Goal: Task Accomplishment & Management: Manage account settings

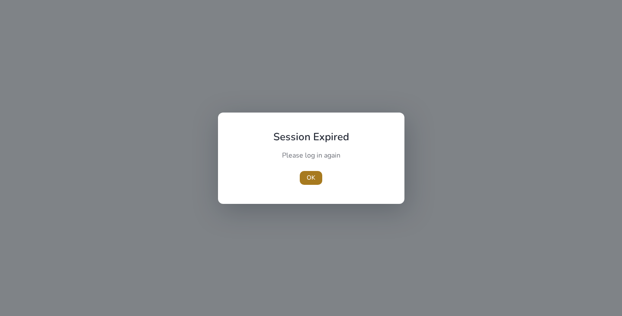
click at [307, 182] on span "OK" at bounding box center [311, 177] width 9 height 9
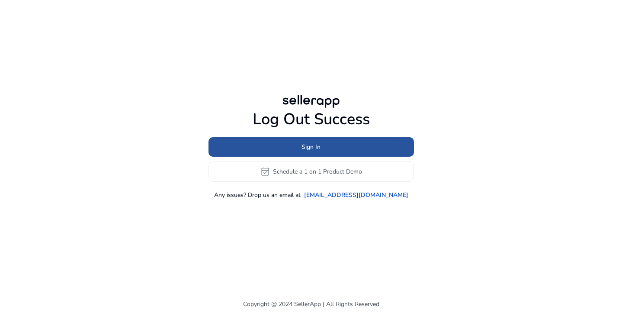
click at [338, 146] on span at bounding box center [312, 147] width 206 height 21
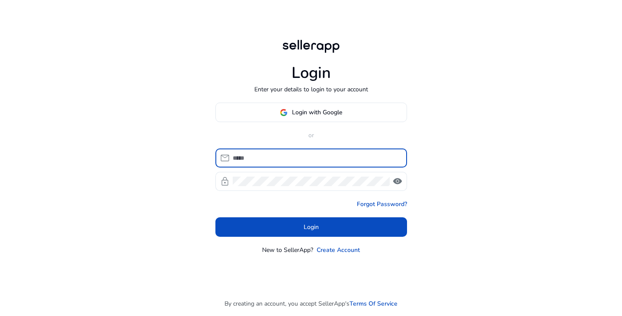
type input "**********"
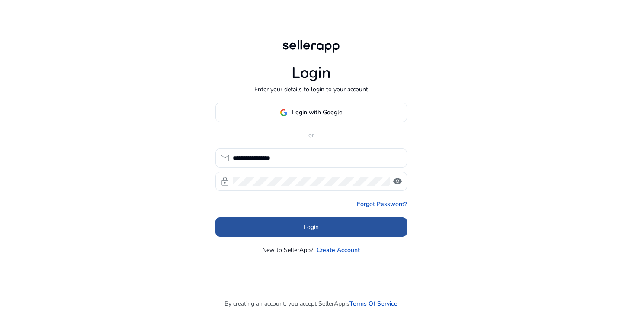
click at [297, 222] on span at bounding box center [312, 227] width 192 height 21
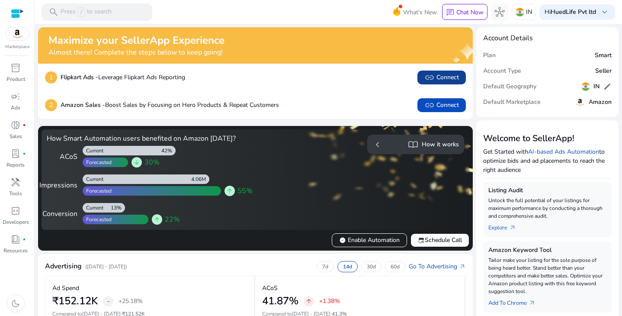
click at [447, 79] on span "link Connect" at bounding box center [442, 77] width 35 height 10
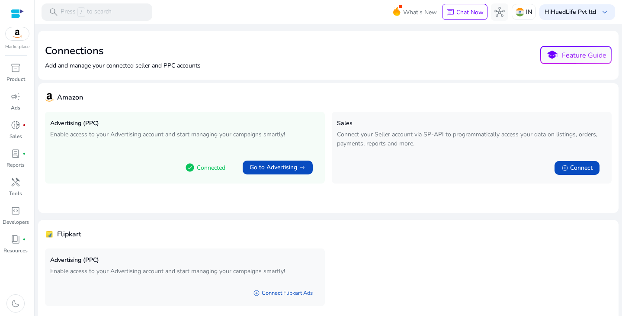
scroll to position [34, 0]
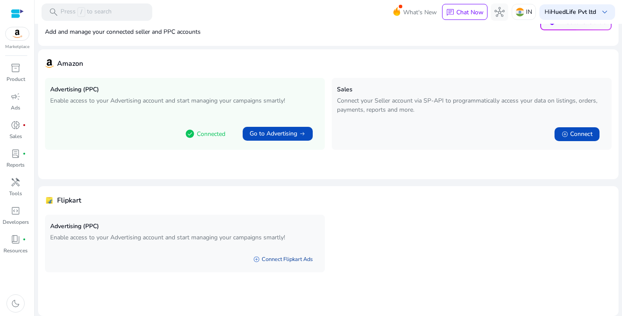
click at [280, 258] on link "add_circle Connect Flipkart Ads" at bounding box center [283, 259] width 74 height 16
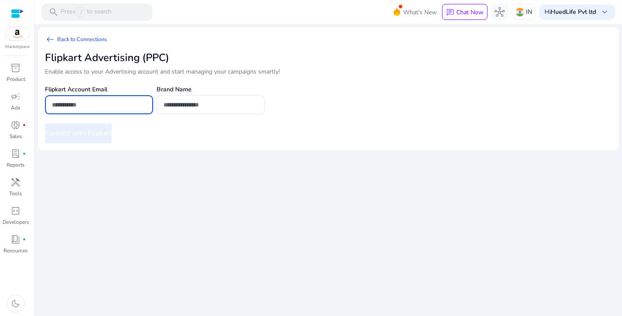
click at [117, 104] on input "email" at bounding box center [99, 105] width 94 height 10
type input "**********"
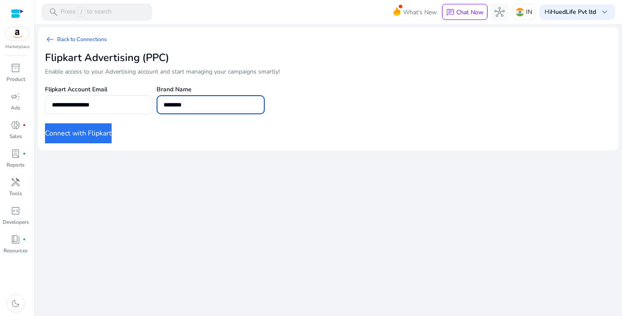
type input "********"
click at [78, 136] on button "Connect with Flipkart" at bounding box center [78, 133] width 67 height 20
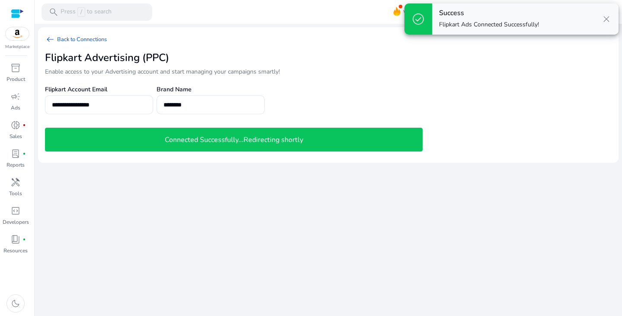
click at [607, 19] on span "close" at bounding box center [607, 19] width 10 height 10
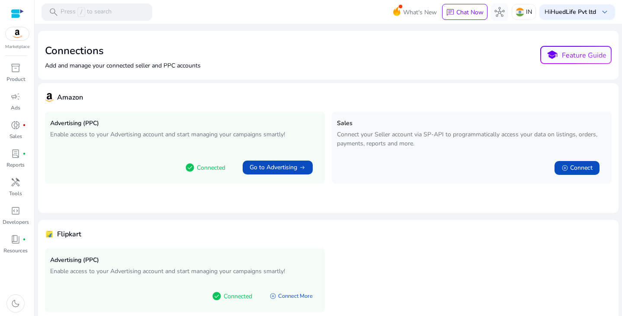
scroll to position [34, 0]
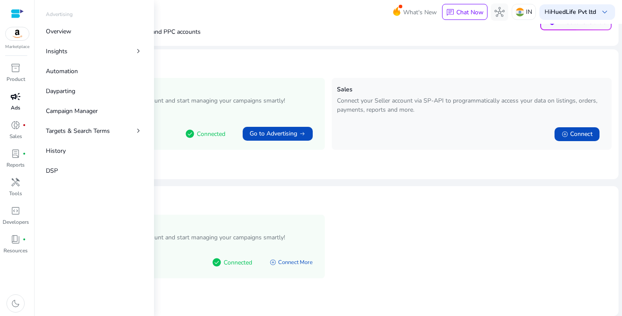
click at [17, 102] on span "campaign" at bounding box center [15, 96] width 10 height 10
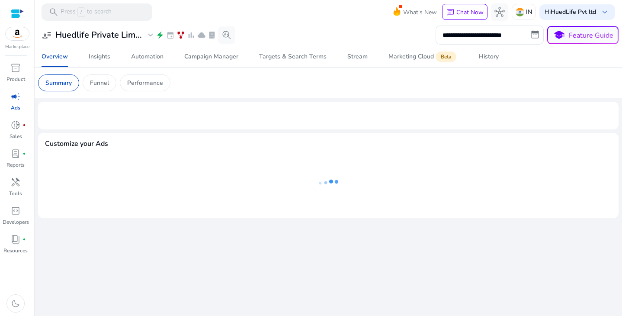
click at [17, 41] on div "Marketplace" at bounding box center [17, 25] width 34 height 50
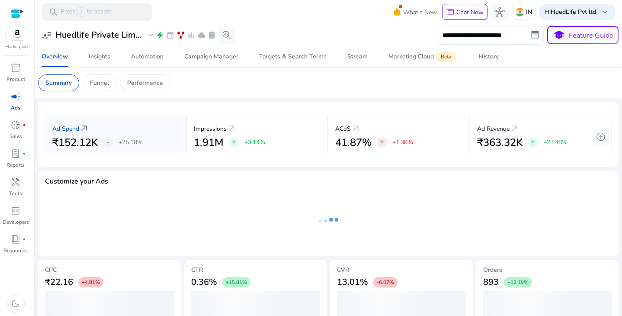
click at [17, 34] on img at bounding box center [17, 33] width 23 height 13
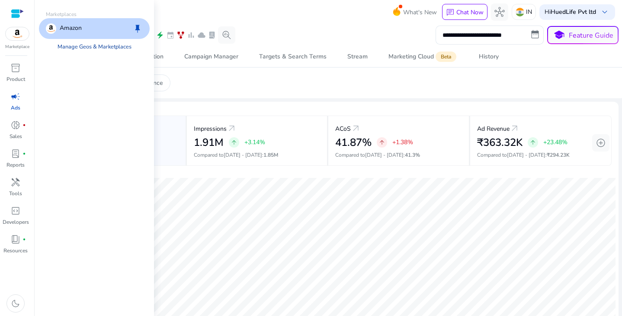
click at [113, 48] on link "Manage Geos & Marketplaces" at bounding box center [95, 47] width 88 height 16
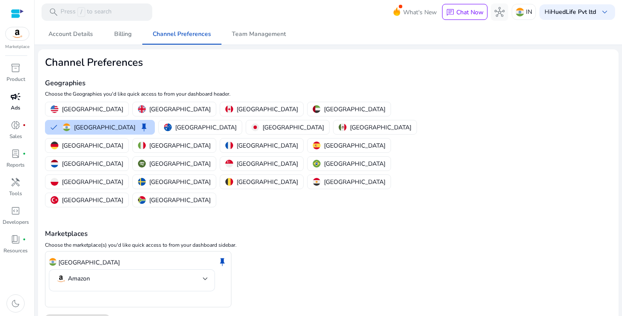
click at [19, 96] on span "campaign" at bounding box center [15, 96] width 10 height 10
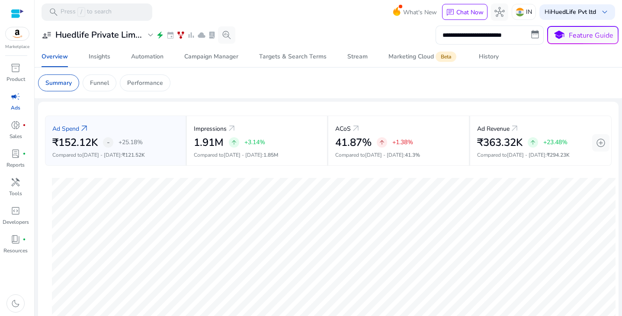
click at [19, 15] on div at bounding box center [17, 14] width 13 height 10
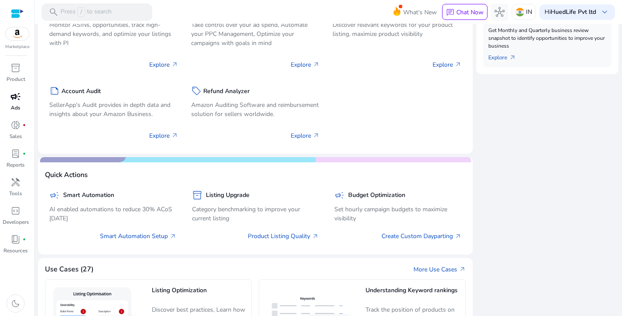
scroll to position [20, 0]
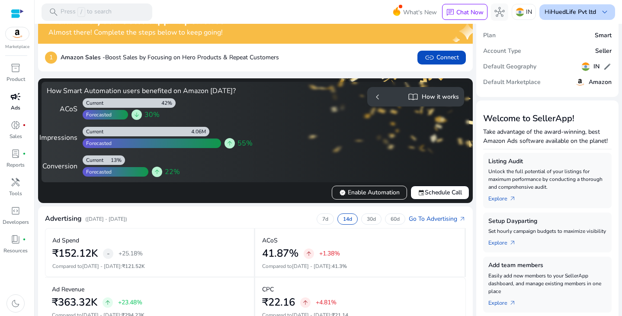
click at [602, 9] on span "keyboard_arrow_down" at bounding box center [605, 12] width 10 height 10
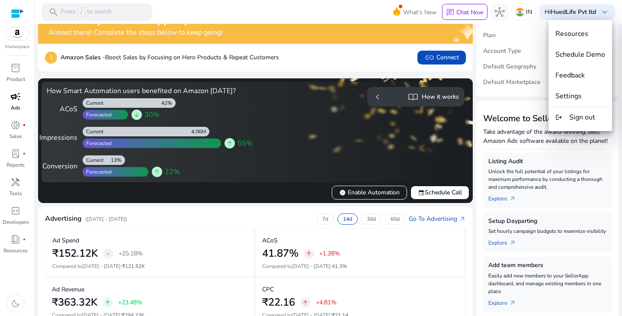
click at [365, 9] on div at bounding box center [311, 158] width 622 height 316
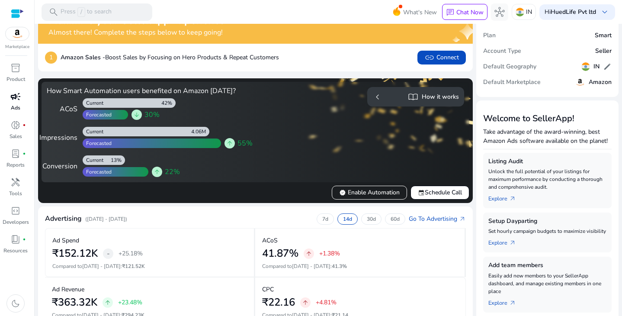
click at [16, 36] on img at bounding box center [17, 33] width 23 height 13
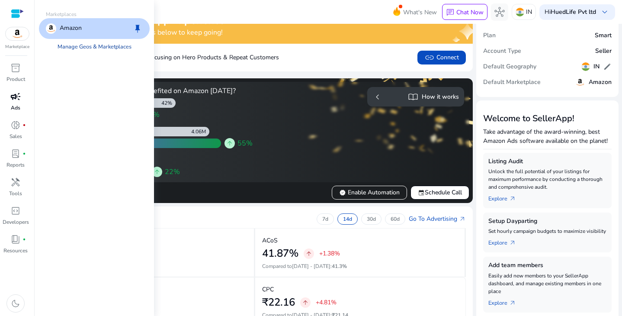
click at [71, 47] on link "Manage Geos & Marketplaces" at bounding box center [95, 47] width 88 height 16
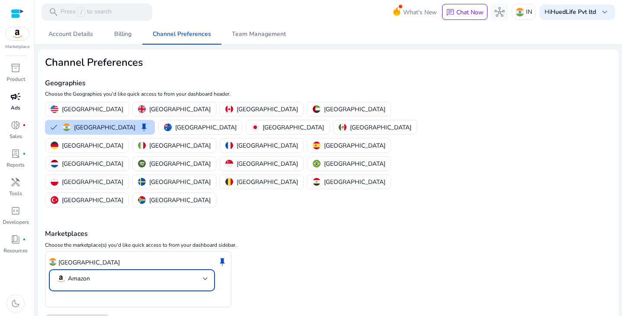
click at [186, 274] on mat-select-trigger "Amazon" at bounding box center [129, 279] width 147 height 10
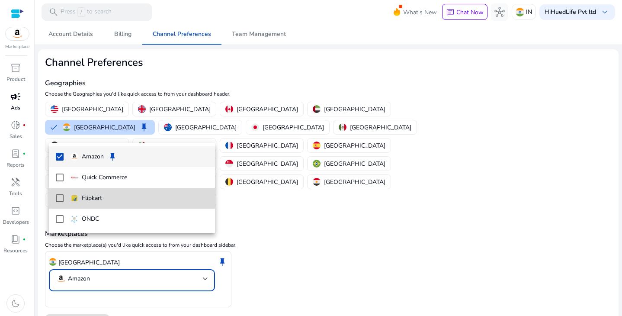
click at [147, 198] on span "Flipkart" at bounding box center [140, 198] width 138 height 10
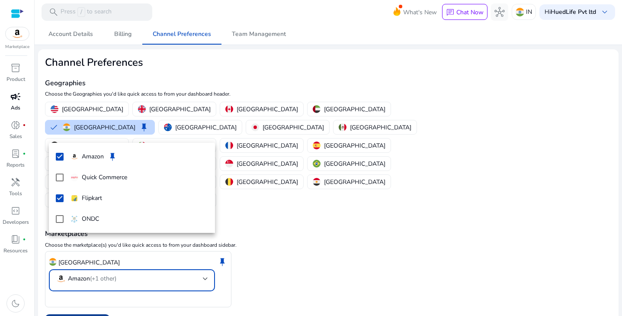
click at [100, 284] on div at bounding box center [311, 158] width 622 height 316
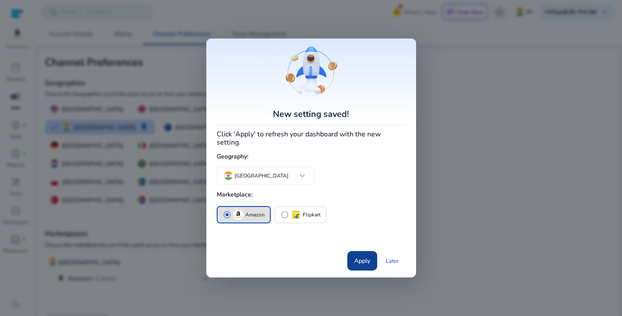
click at [361, 260] on span "Apply" at bounding box center [362, 260] width 16 height 9
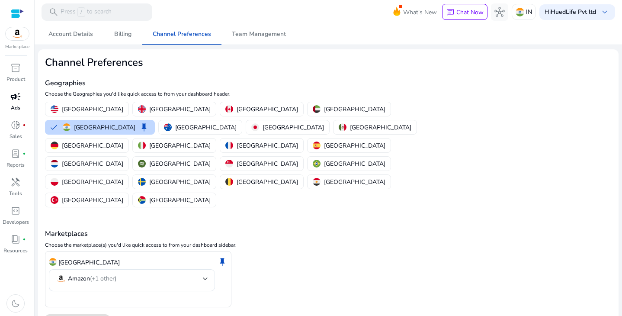
click at [20, 33] on img at bounding box center [17, 33] width 23 height 13
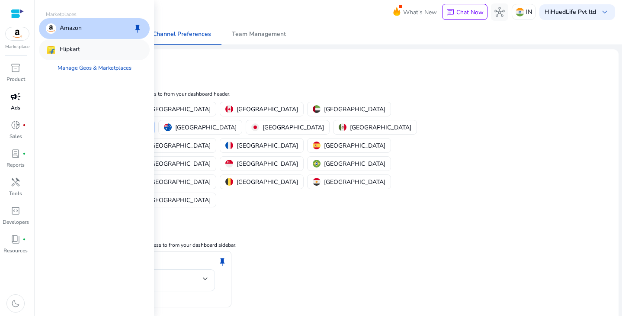
click at [68, 49] on p "Flipkart" at bounding box center [70, 50] width 20 height 10
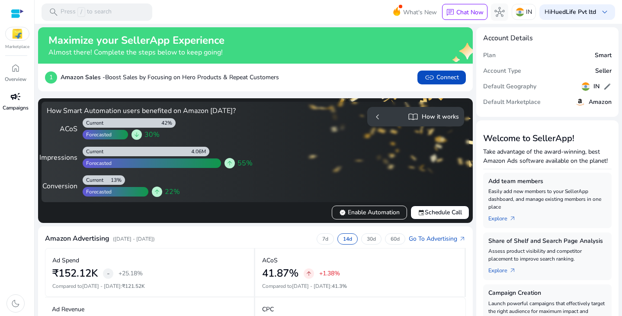
click at [19, 99] on span "campaign" at bounding box center [15, 96] width 10 height 10
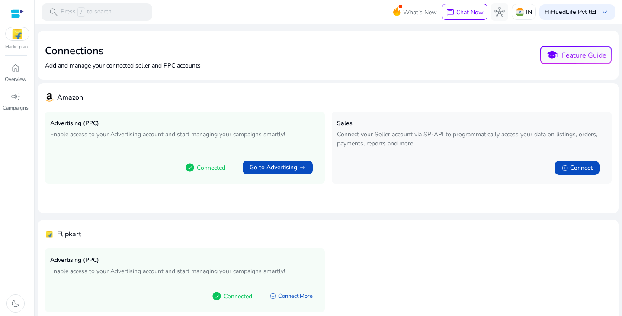
click at [86, 261] on h5 "Advertising (PPC)" at bounding box center [185, 260] width 270 height 7
click at [68, 237] on h4 "Flipkart" at bounding box center [69, 234] width 24 height 8
click at [17, 71] on span "home" at bounding box center [15, 68] width 10 height 10
click at [572, 165] on span "Connect" at bounding box center [581, 168] width 23 height 9
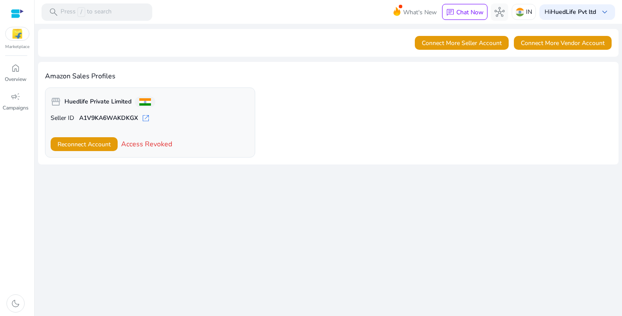
click at [9, 38] on img at bounding box center [17, 33] width 23 height 13
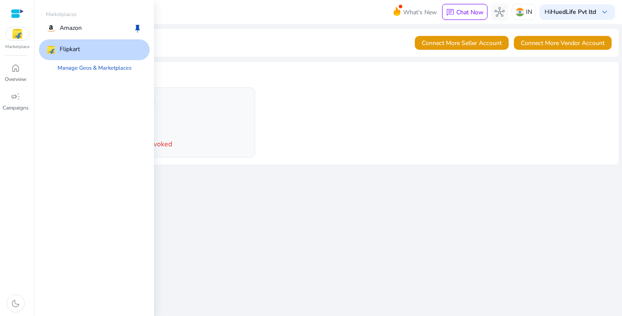
click at [53, 49] on img at bounding box center [51, 50] width 10 height 10
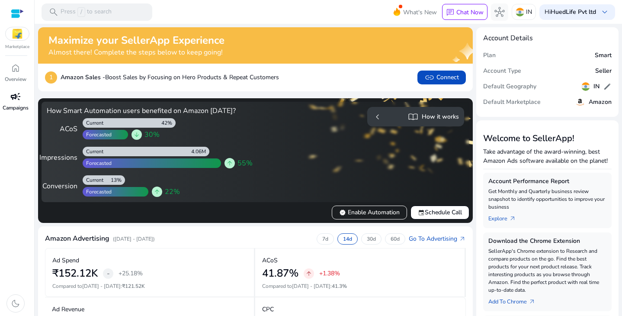
click at [11, 95] on span "campaign" at bounding box center [15, 96] width 10 height 10
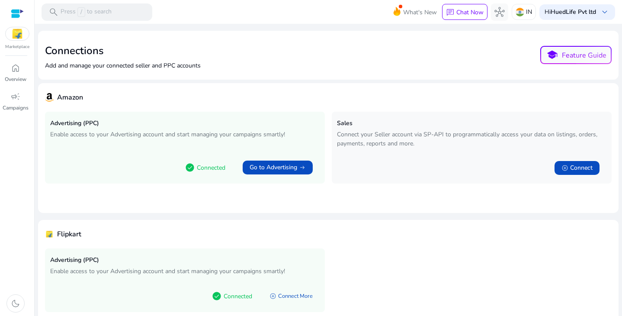
scroll to position [34, 0]
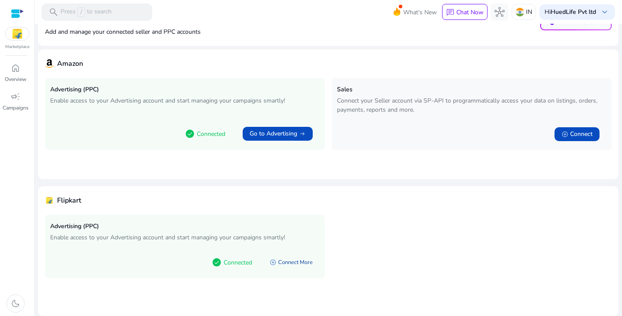
click at [277, 259] on link "add_circle Connect More" at bounding box center [291, 262] width 57 height 16
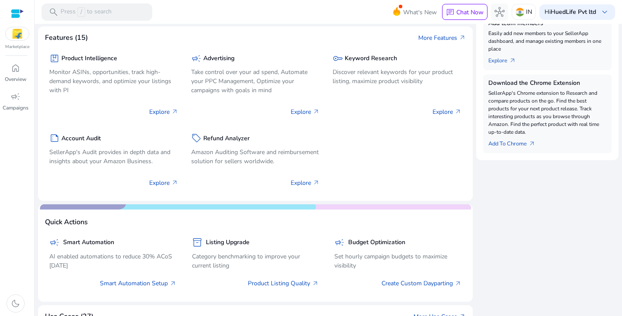
scroll to position [411, 0]
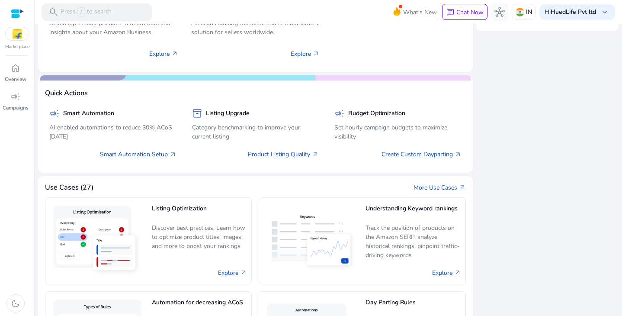
scroll to position [404, 0]
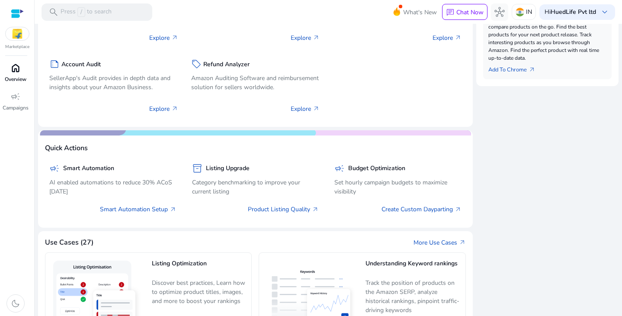
click at [19, 70] on span "home" at bounding box center [15, 68] width 10 height 10
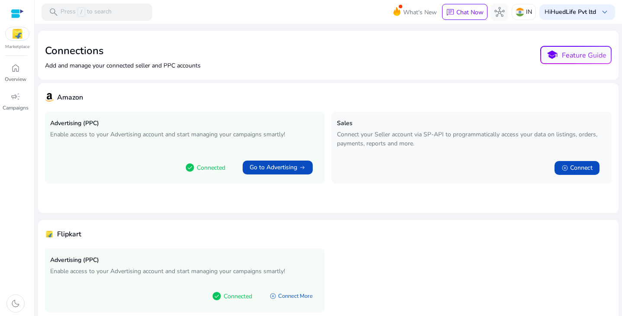
click at [19, 42] on div "Marketplace" at bounding box center [17, 25] width 34 height 50
click at [18, 37] on img at bounding box center [17, 33] width 23 height 13
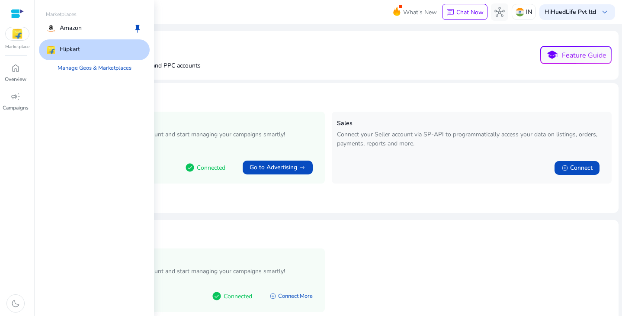
click at [78, 54] on p "Flipkart" at bounding box center [70, 50] width 20 height 10
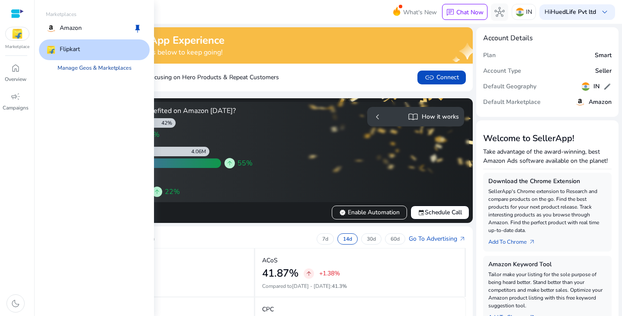
click at [107, 69] on link "Manage Geos & Marketplaces" at bounding box center [95, 68] width 88 height 16
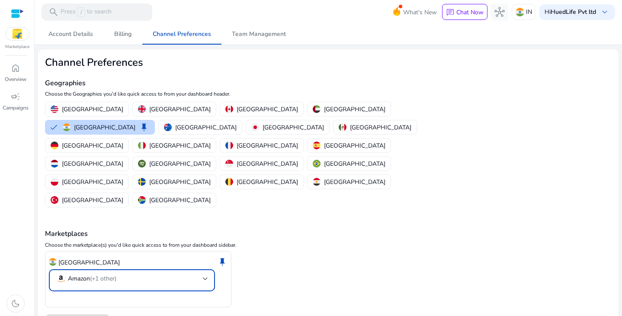
click at [206, 277] on div at bounding box center [205, 278] width 5 height 3
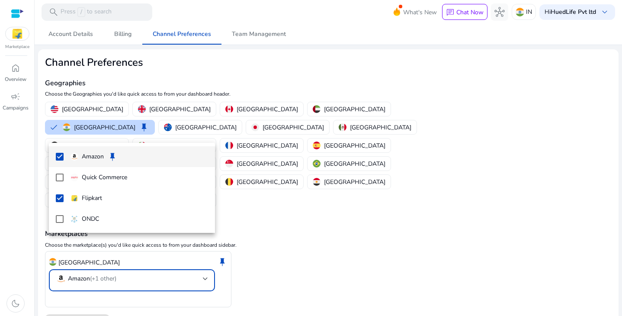
click at [254, 256] on div at bounding box center [311, 158] width 622 height 316
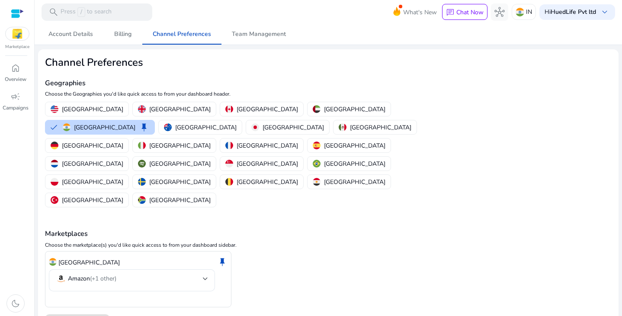
click at [15, 35] on img at bounding box center [17, 33] width 23 height 13
click at [11, 35] on img at bounding box center [17, 33] width 23 height 13
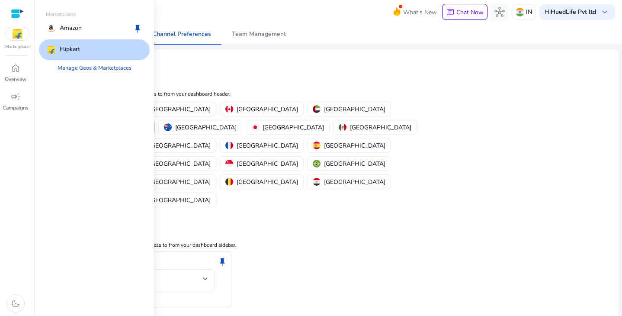
click at [69, 52] on p "Flipkart" at bounding box center [70, 50] width 20 height 10
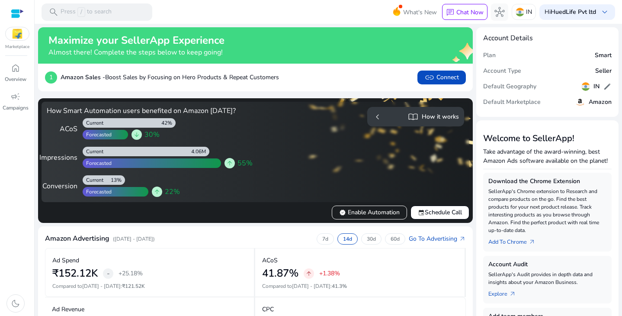
click at [589, 100] on h5 "Amazon" at bounding box center [600, 102] width 23 height 7
click at [594, 105] on h5 "Amazon" at bounding box center [600, 102] width 23 height 7
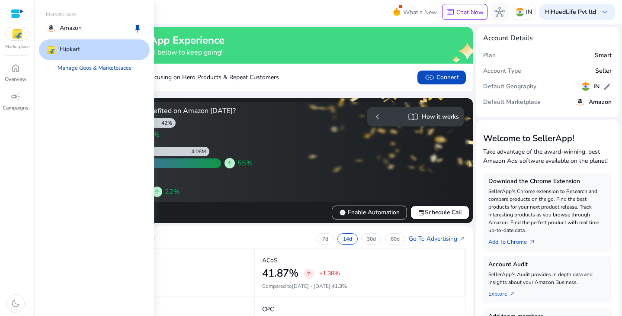
click at [85, 68] on link "Manage Geos & Marketplaces" at bounding box center [95, 68] width 88 height 16
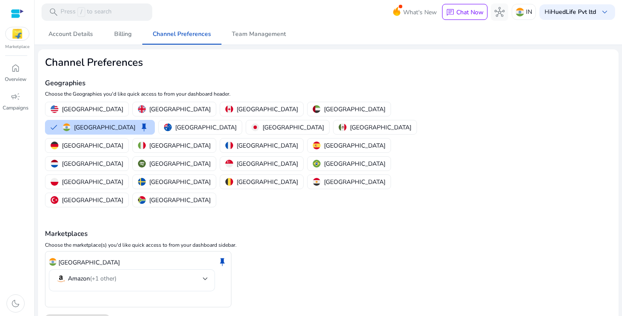
click at [208, 277] on div at bounding box center [205, 278] width 5 height 3
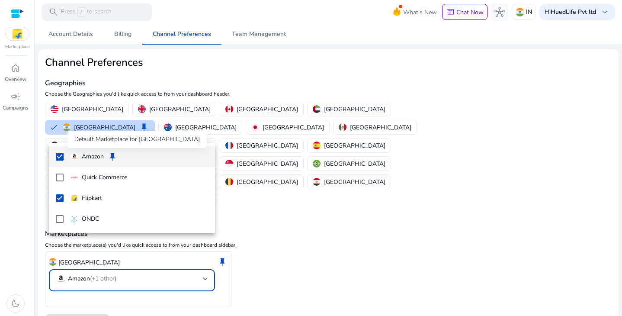
click at [112, 155] on span "keep" at bounding box center [112, 156] width 10 height 10
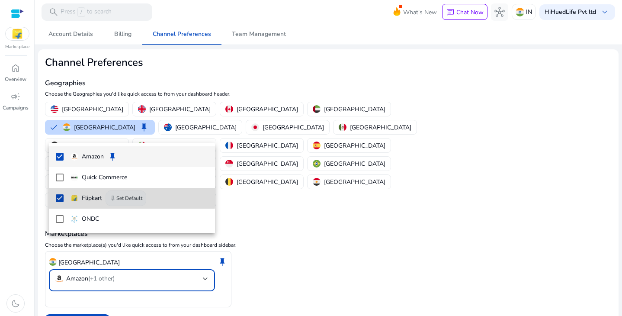
click at [115, 197] on span "keep" at bounding box center [112, 198] width 7 height 7
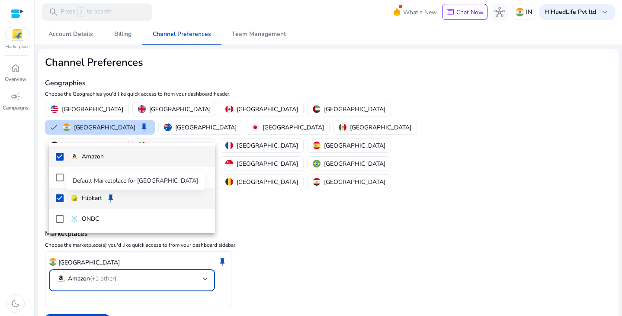
click at [112, 200] on span "keep" at bounding box center [111, 198] width 10 height 10
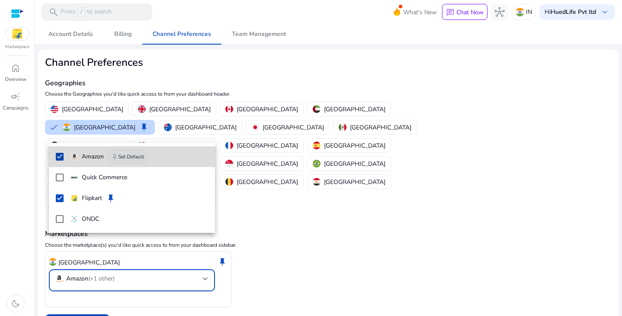
click at [112, 160] on span "keep" at bounding box center [114, 156] width 7 height 7
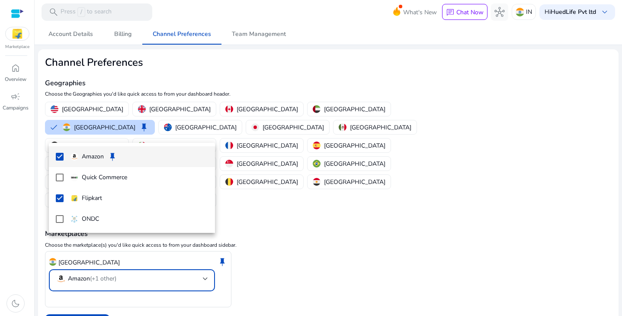
click at [81, 290] on div at bounding box center [311, 158] width 622 height 316
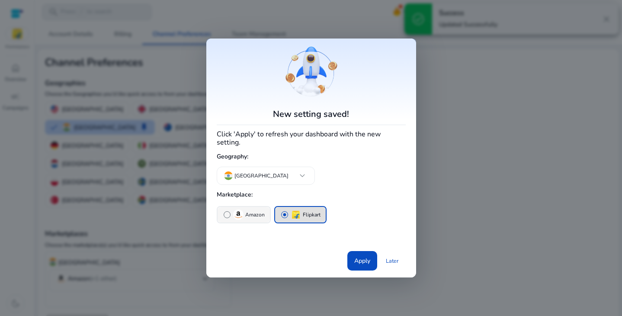
click at [246, 210] on p "Amazon" at bounding box center [254, 214] width 19 height 9
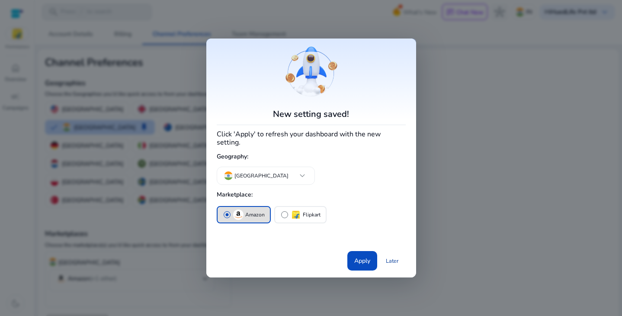
click at [390, 254] on link "Later" at bounding box center [392, 261] width 27 height 16
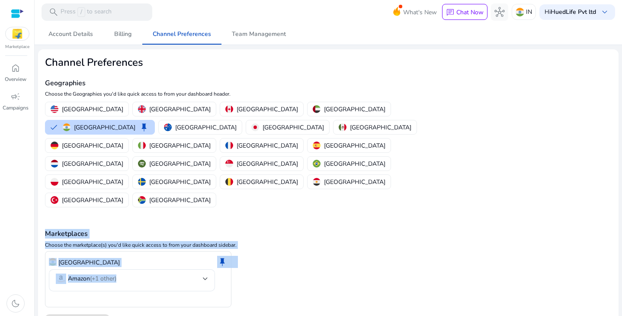
drag, startPoint x: 390, startPoint y: 254, endPoint x: 195, endPoint y: 186, distance: 207.2
click at [195, 209] on div "Marketplaces Choose the marketplace(s) you'd like quick access to from your das…" at bounding box center [328, 258] width 567 height 98
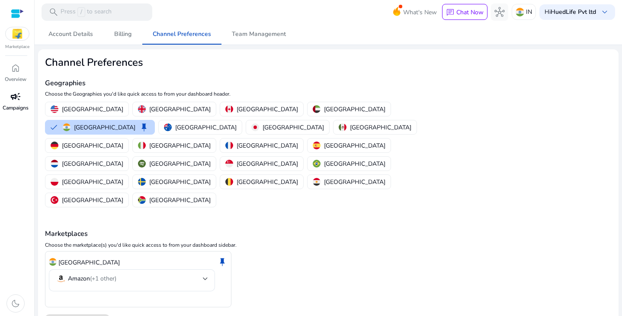
click at [12, 94] on span "campaign" at bounding box center [15, 96] width 10 height 10
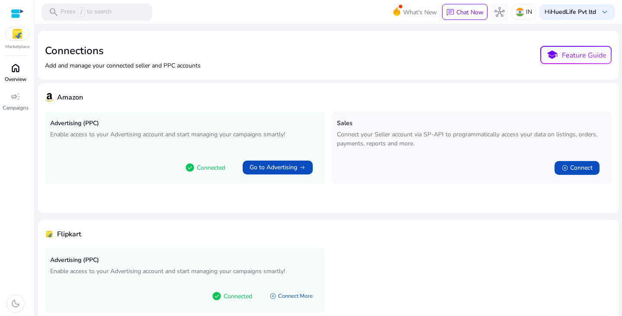
click at [16, 71] on span "home" at bounding box center [15, 68] width 10 height 10
click at [16, 100] on span "campaign" at bounding box center [15, 96] width 10 height 10
click at [16, 75] on link "home Overview" at bounding box center [15, 75] width 31 height 29
click at [12, 100] on span "campaign" at bounding box center [15, 96] width 10 height 10
click at [19, 9] on div at bounding box center [17, 14] width 13 height 10
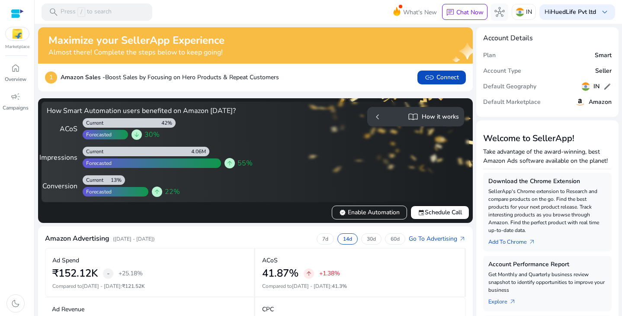
click at [16, 35] on img at bounding box center [17, 33] width 23 height 13
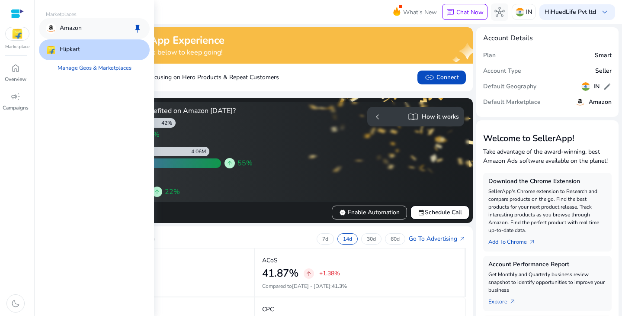
click at [77, 28] on p "Amazon" at bounding box center [71, 28] width 22 height 10
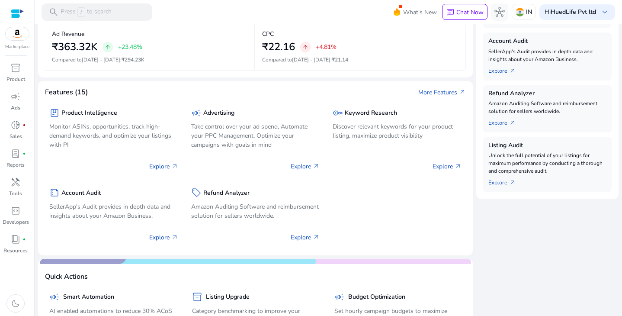
scroll to position [226, 0]
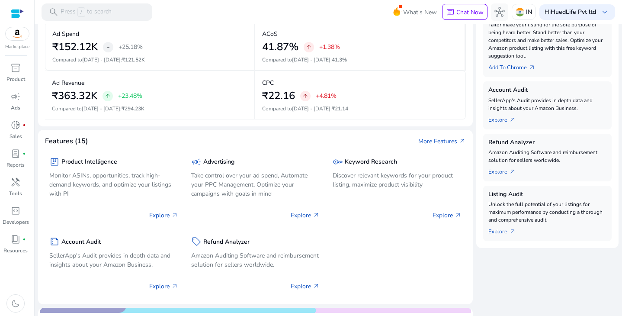
click at [17, 34] on img at bounding box center [17, 33] width 23 height 13
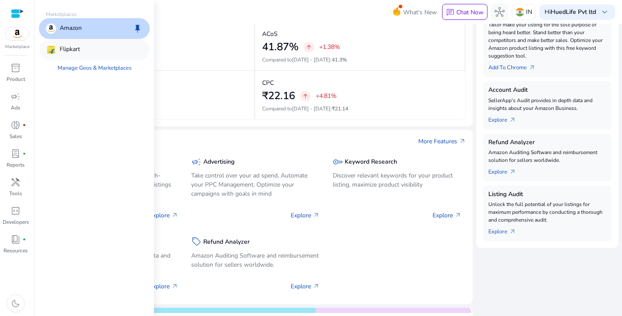
click at [98, 51] on div "Flipkart" at bounding box center [94, 49] width 111 height 21
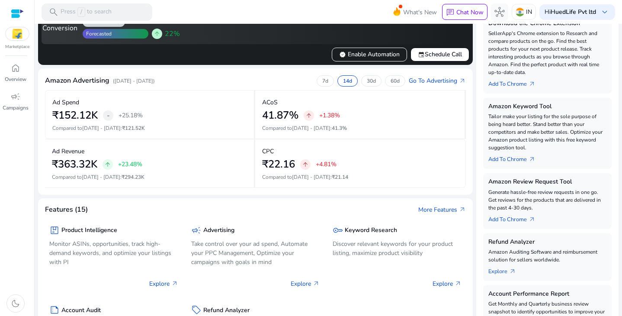
scroll to position [222, 0]
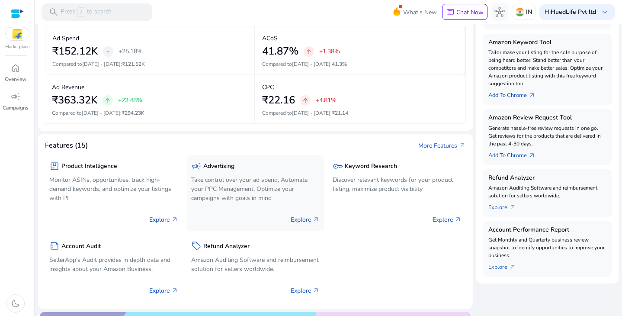
click at [300, 221] on p "Explore arrow_outward" at bounding box center [305, 219] width 29 height 9
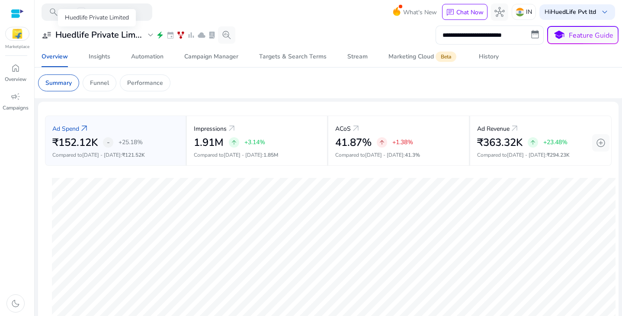
click at [150, 35] on span "expand_more" at bounding box center [150, 35] width 10 height 10
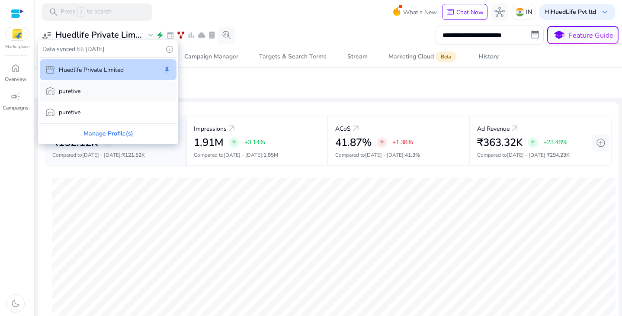
click at [115, 90] on div "warehouse puretive" at bounding box center [108, 91] width 137 height 21
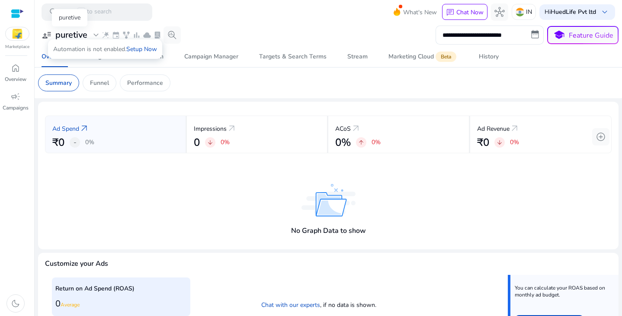
click at [92, 35] on span "expand_more" at bounding box center [96, 35] width 10 height 10
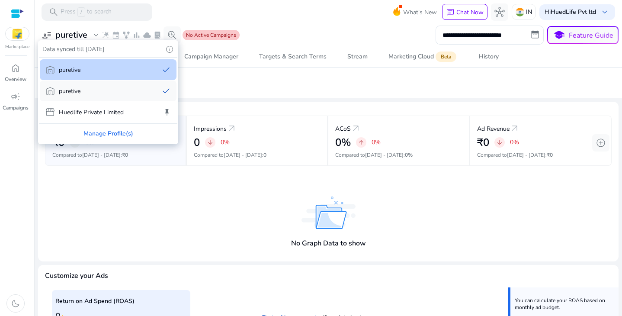
click at [90, 95] on div "warehouse puretive done" at bounding box center [108, 91] width 137 height 21
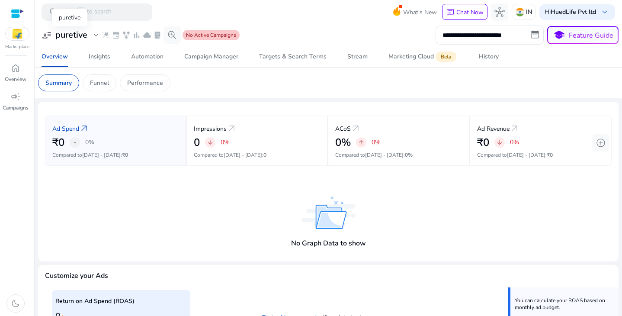
click at [93, 35] on span "expand_more" at bounding box center [96, 35] width 10 height 10
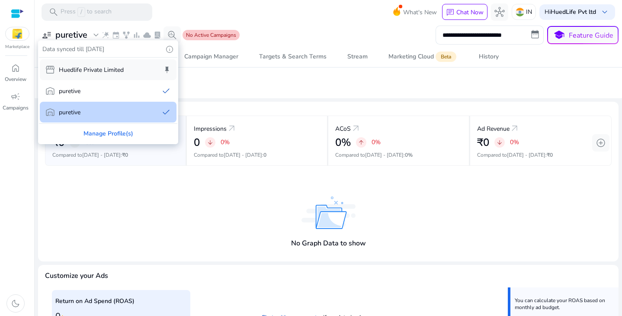
click at [95, 70] on p "Huedlife Private Limited" at bounding box center [91, 69] width 65 height 9
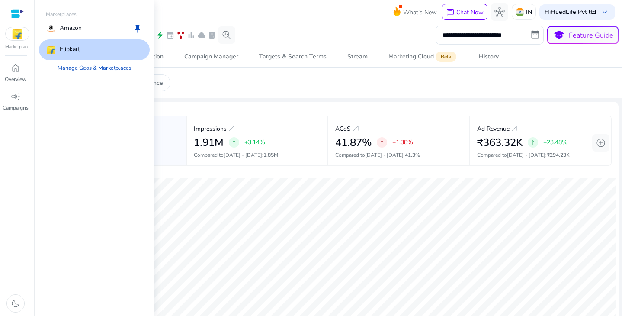
click at [19, 35] on img at bounding box center [17, 33] width 23 height 13
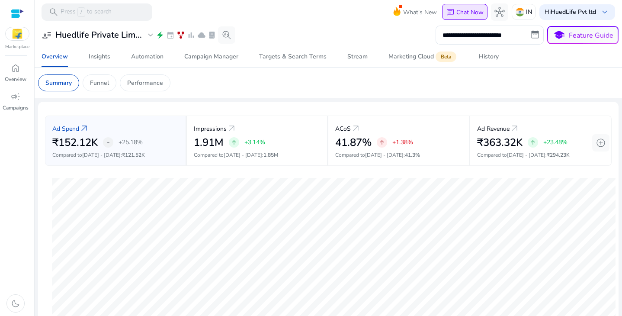
click at [464, 17] on div "chat Chat Now" at bounding box center [465, 12] width 38 height 14
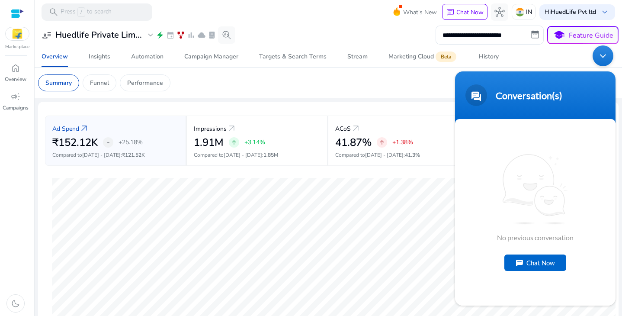
click at [534, 265] on div "Chat Now" at bounding box center [536, 262] width 62 height 16
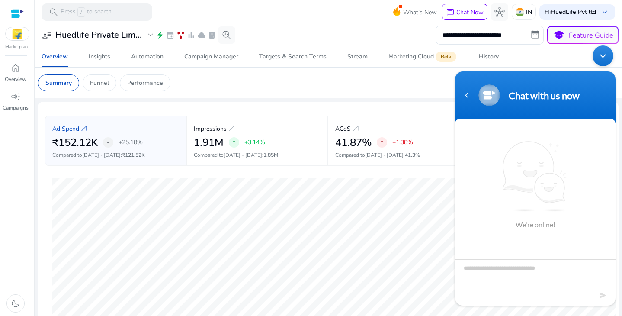
click at [534, 265] on textarea "Type your message and hit 'Enter'" at bounding box center [535, 274] width 161 height 30
type textarea "**********"
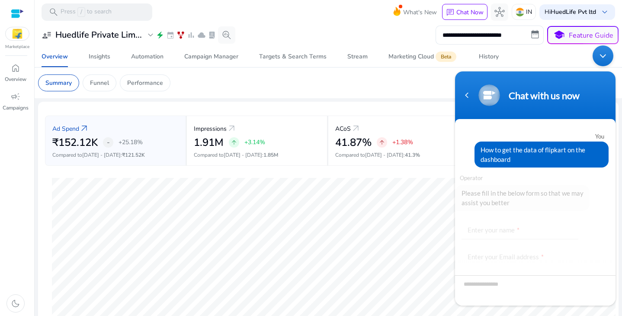
scroll to position [67, 0]
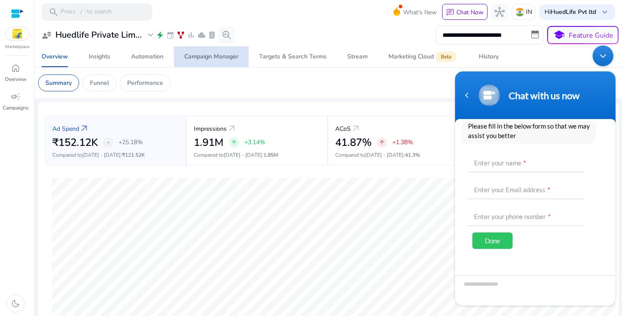
click at [212, 56] on div "Campaign Manager" at bounding box center [211, 57] width 54 height 6
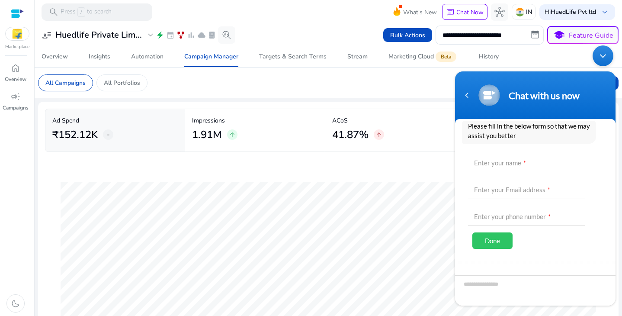
click at [605, 51] on div "Minimize live chat window" at bounding box center [603, 55] width 21 height 21
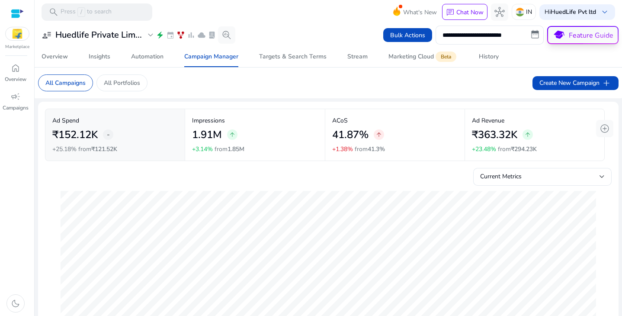
click at [563, 33] on span "school Feature Guide" at bounding box center [583, 35] width 70 height 16
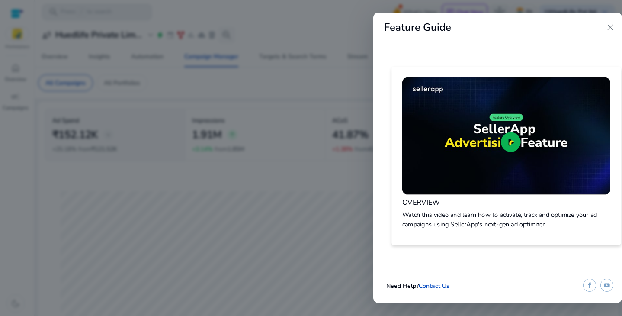
click at [506, 148] on span "play_circle" at bounding box center [511, 141] width 25 height 25
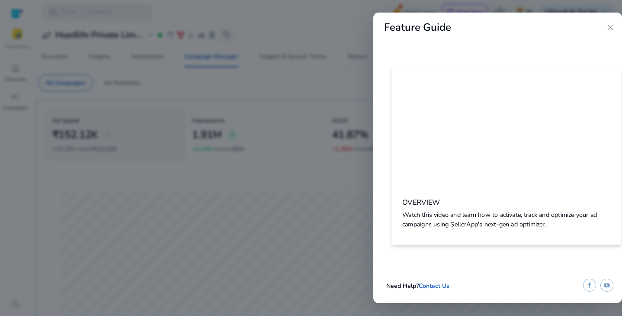
drag, startPoint x: 611, startPoint y: 21, endPoint x: 609, endPoint y: 27, distance: 6.4
click at [611, 22] on span "close" at bounding box center [610, 27] width 10 height 10
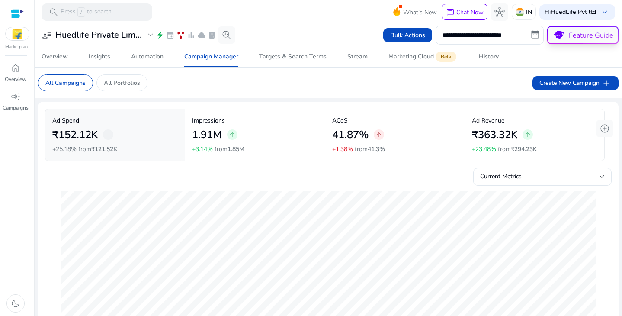
click at [609, 27] on button "school Feature Guide" at bounding box center [582, 35] width 71 height 18
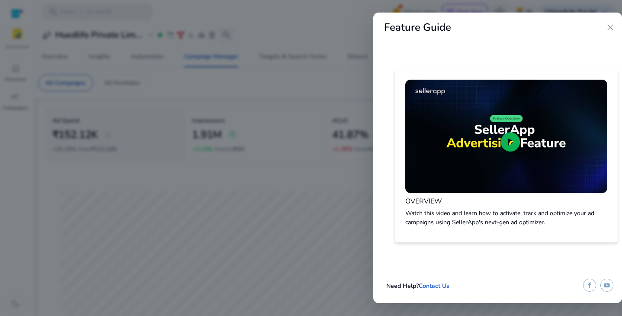
click at [614, 26] on span "close" at bounding box center [610, 27] width 10 height 10
